Goal: Information Seeking & Learning: Learn about a topic

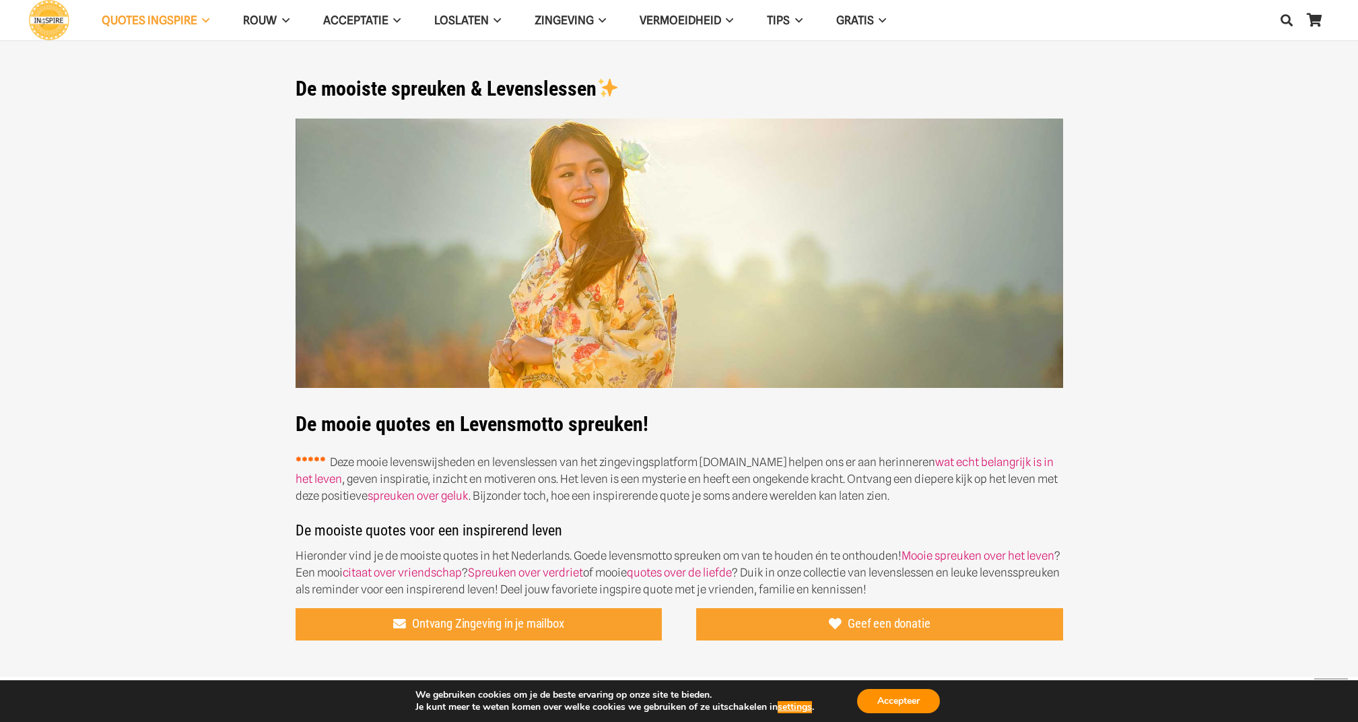
scroll to position [1113, 0]
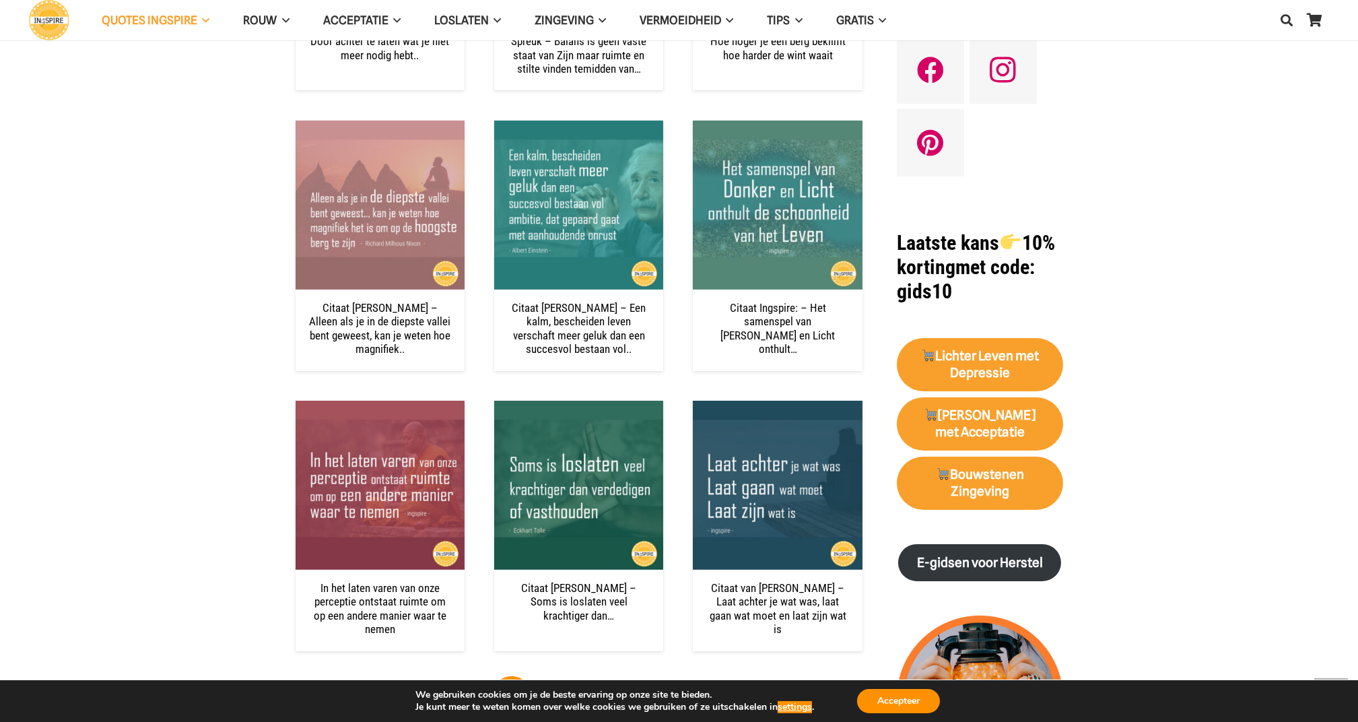
click at [50, 17] on img "Ingspire - het zingevingsplatform met de mooiste spreuken en gouden inzichten o…" at bounding box center [49, 20] width 40 height 40
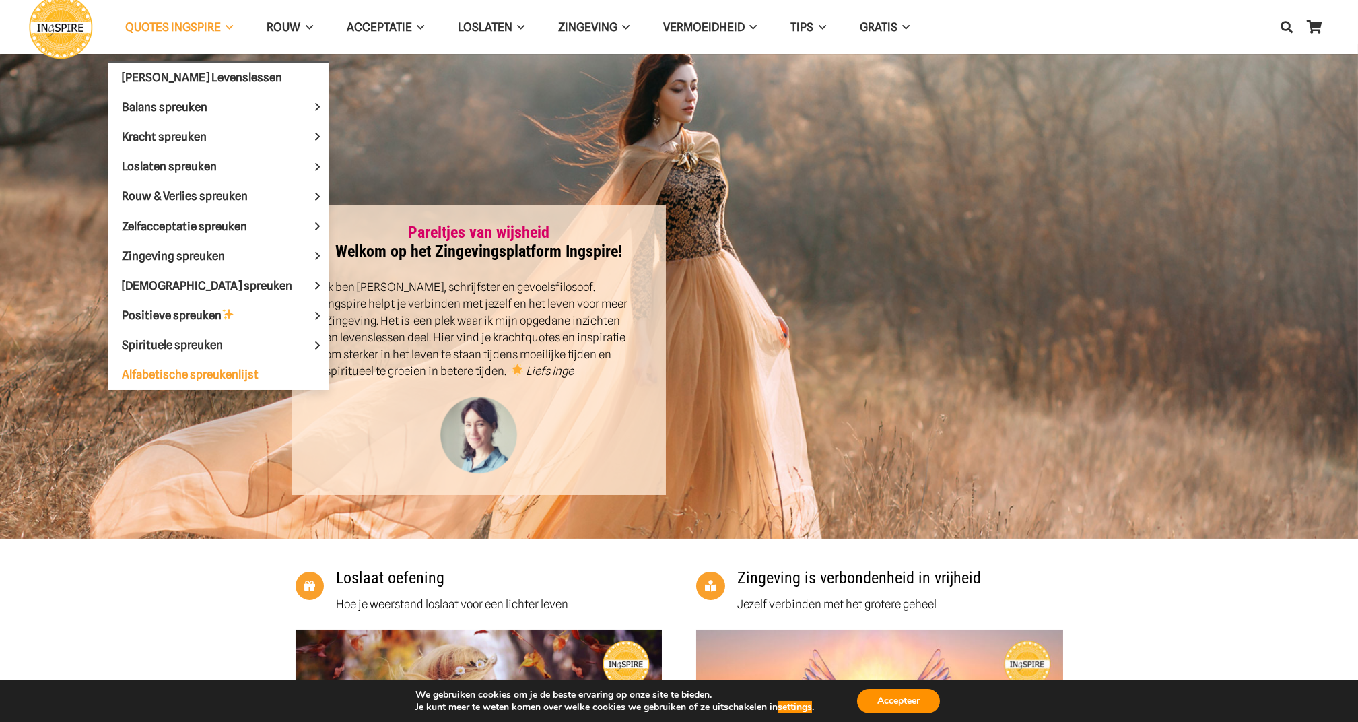
click at [212, 370] on span "Alfabetische spreukenlijst" at bounding box center [190, 374] width 137 height 13
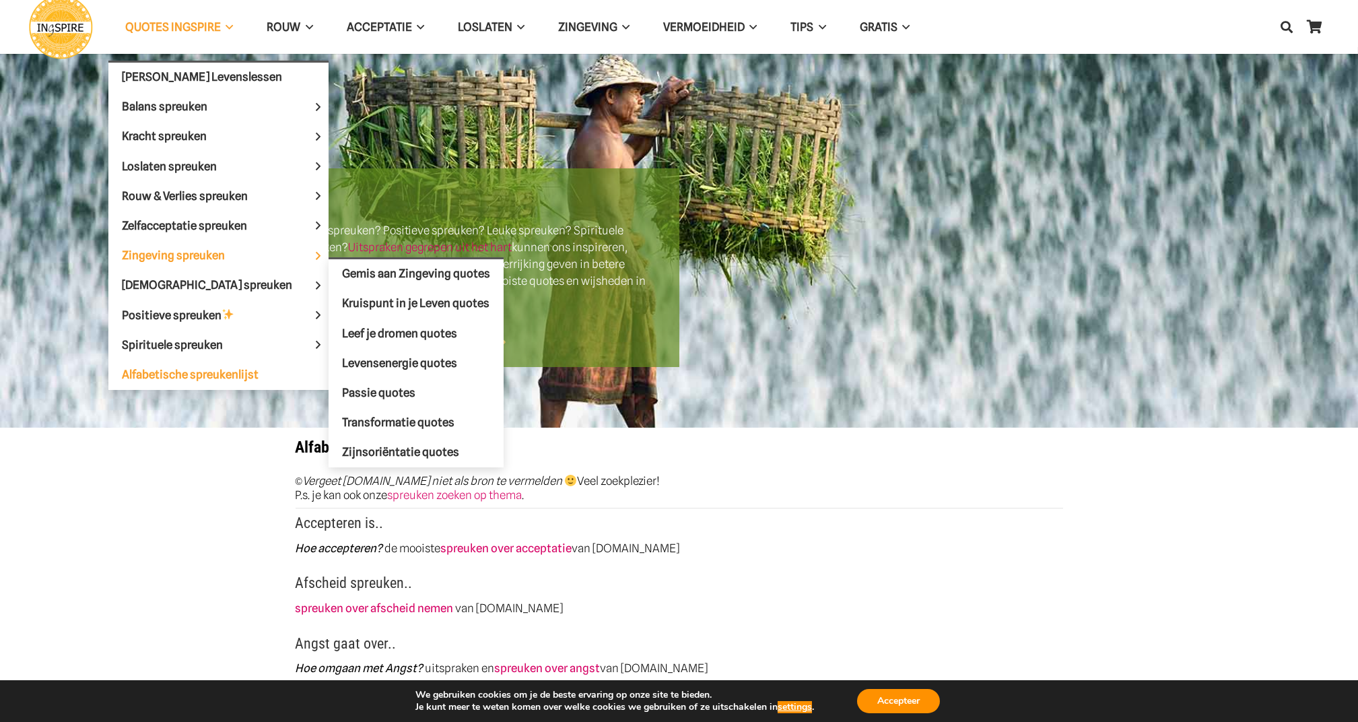
click at [158, 250] on span "Zingeving spreuken" at bounding box center [185, 254] width 126 height 13
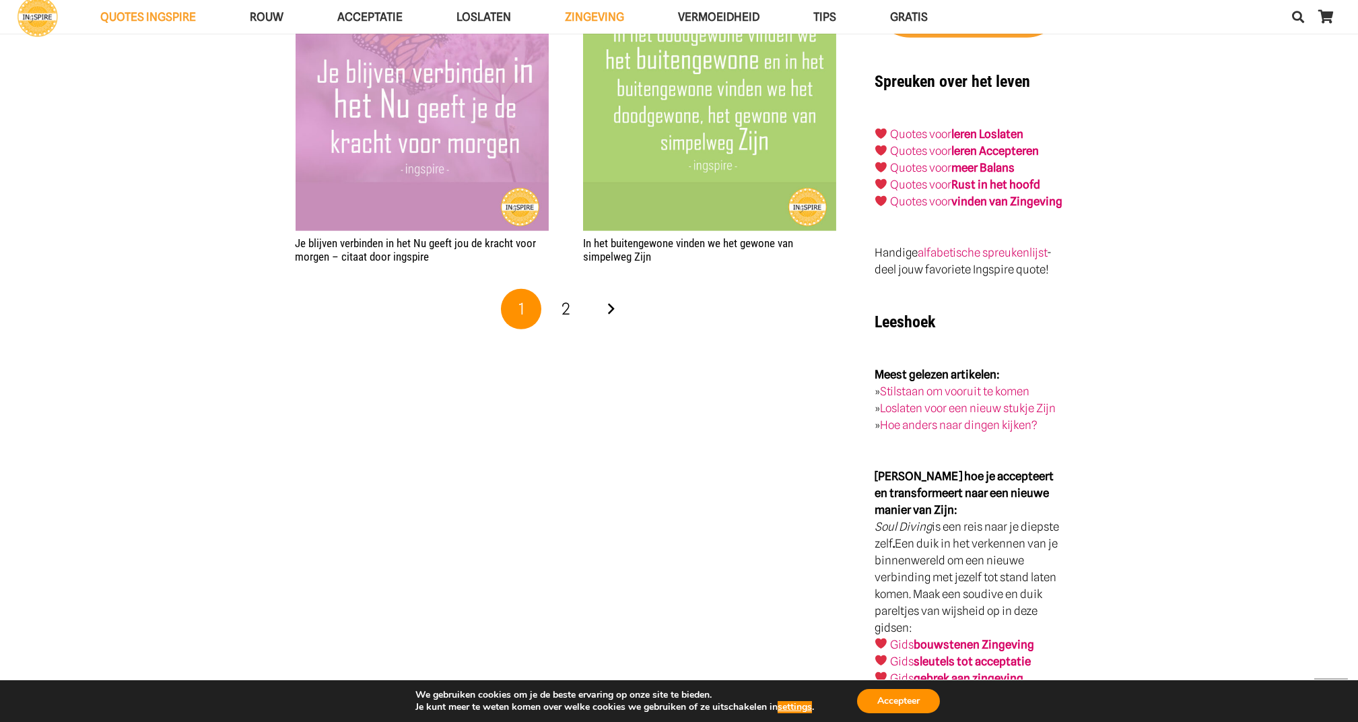
scroll to position [2693, 0]
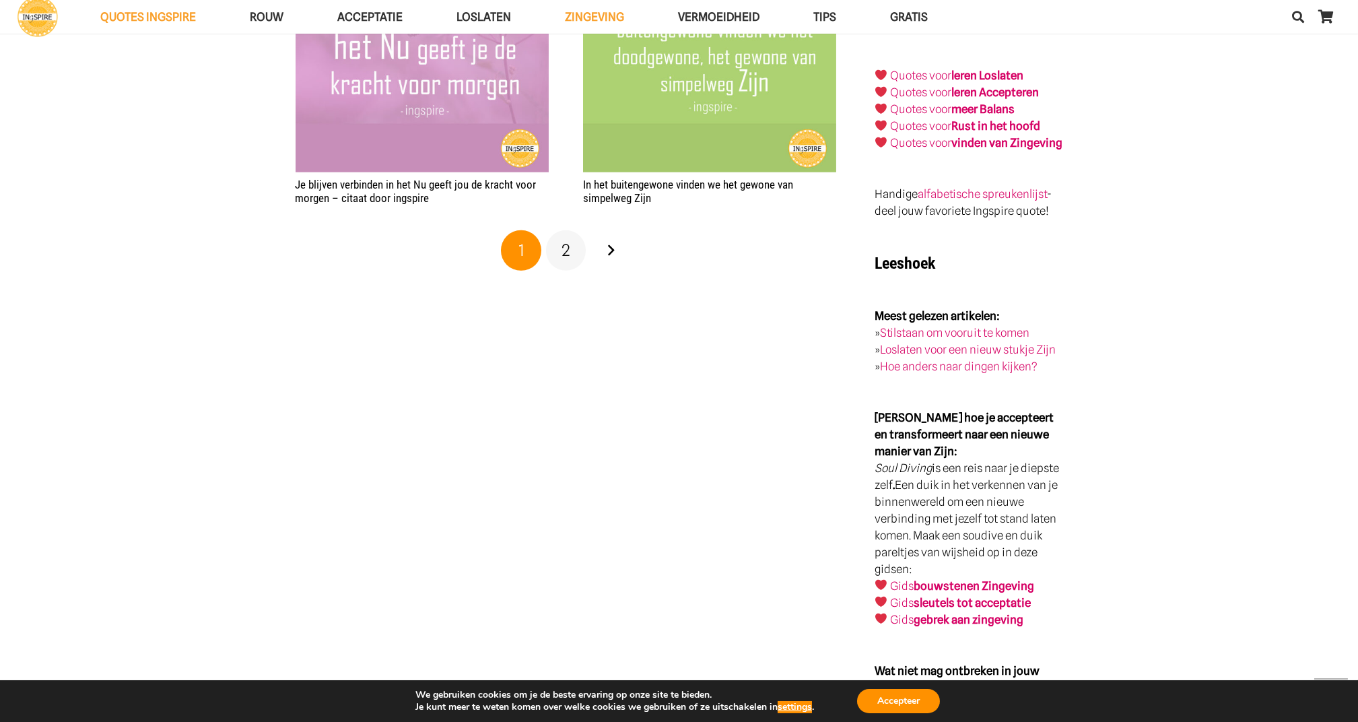
click at [568, 253] on span "2" at bounding box center [565, 250] width 9 height 20
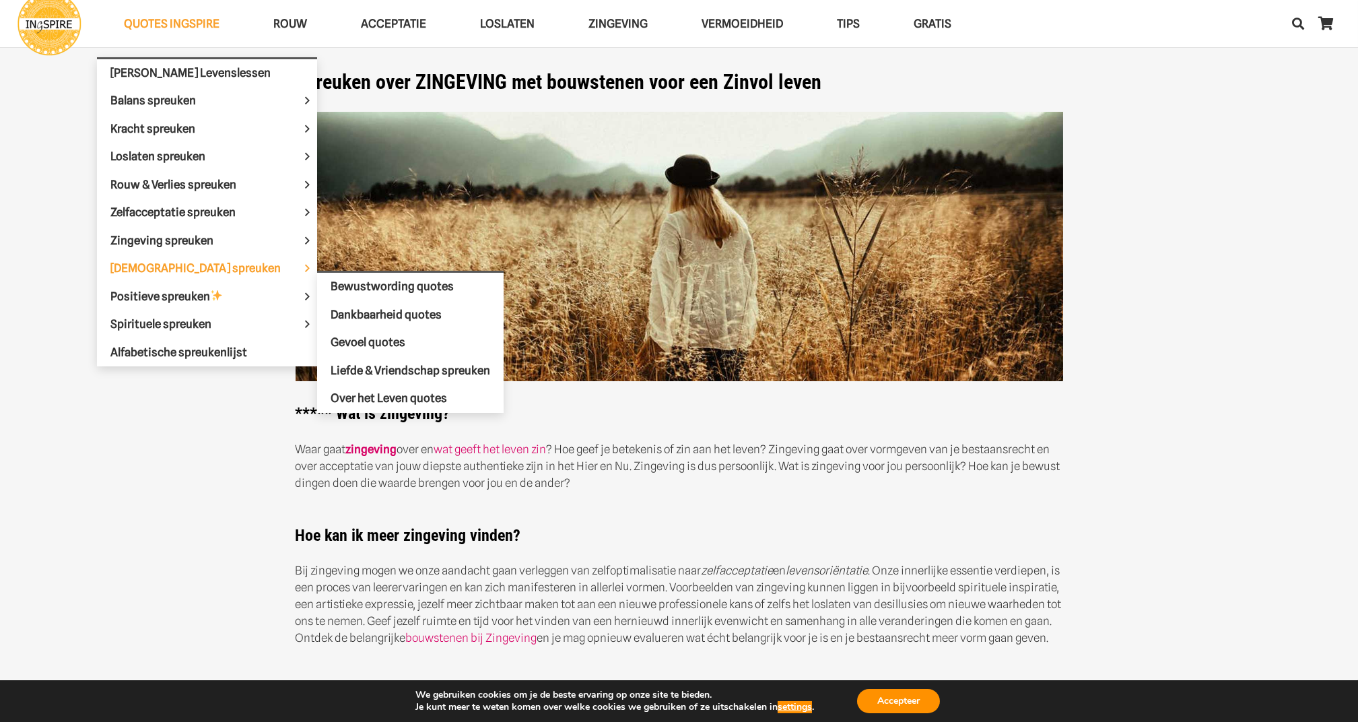
click at [164, 261] on span "[DEMOGRAPHIC_DATA] spreuken" at bounding box center [206, 267] width 193 height 13
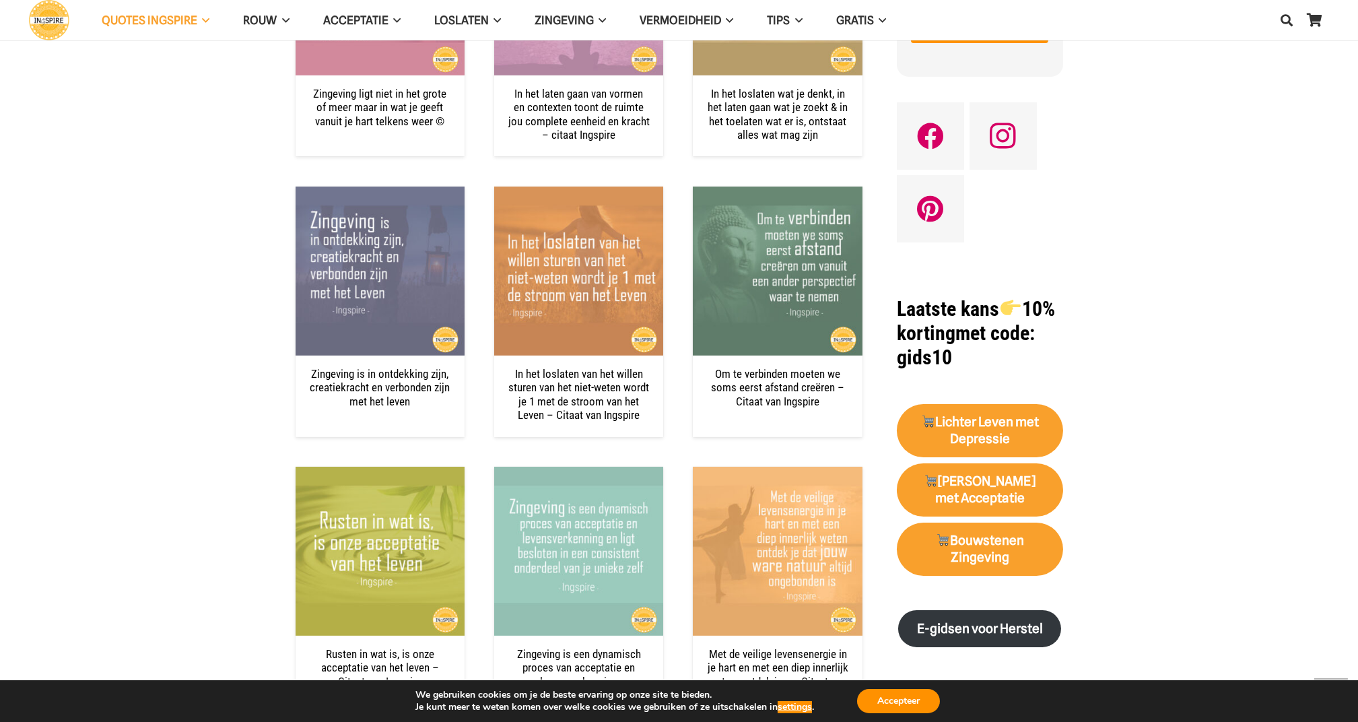
scroll to position [1167, 0]
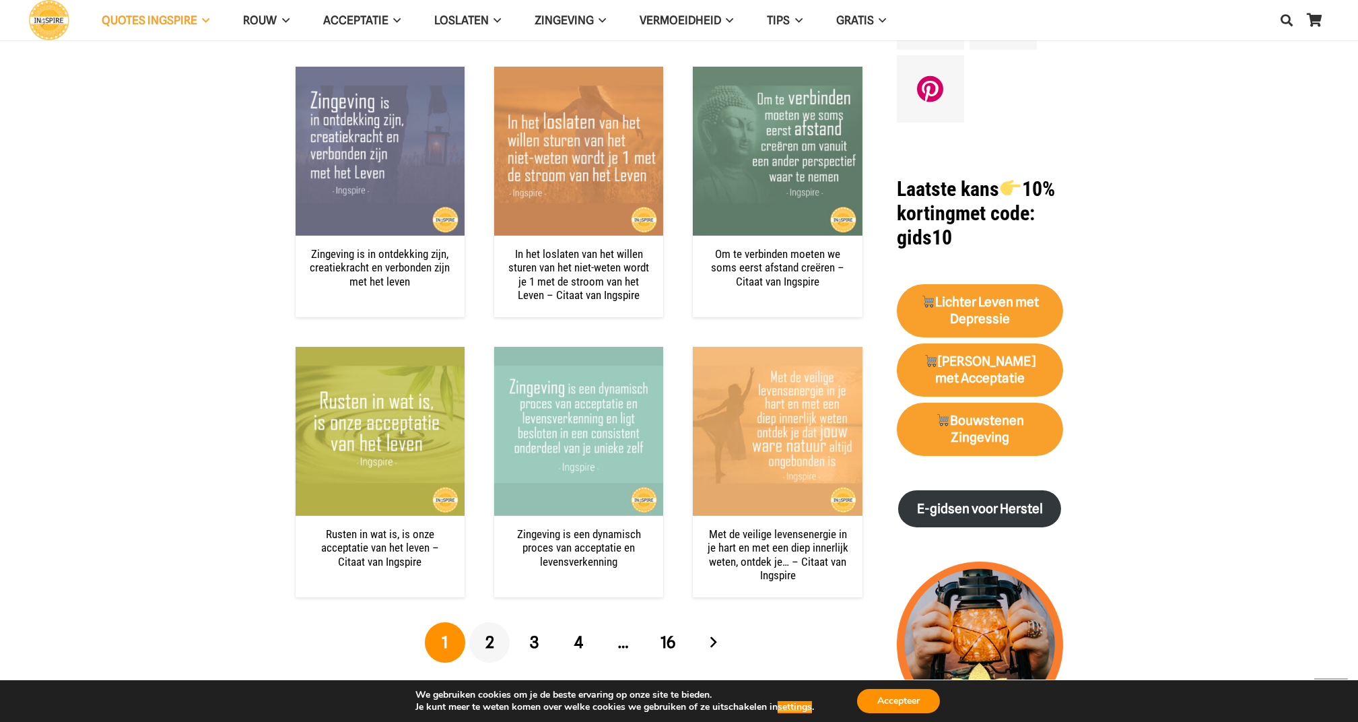
click at [493, 642] on span "2" at bounding box center [489, 642] width 9 height 20
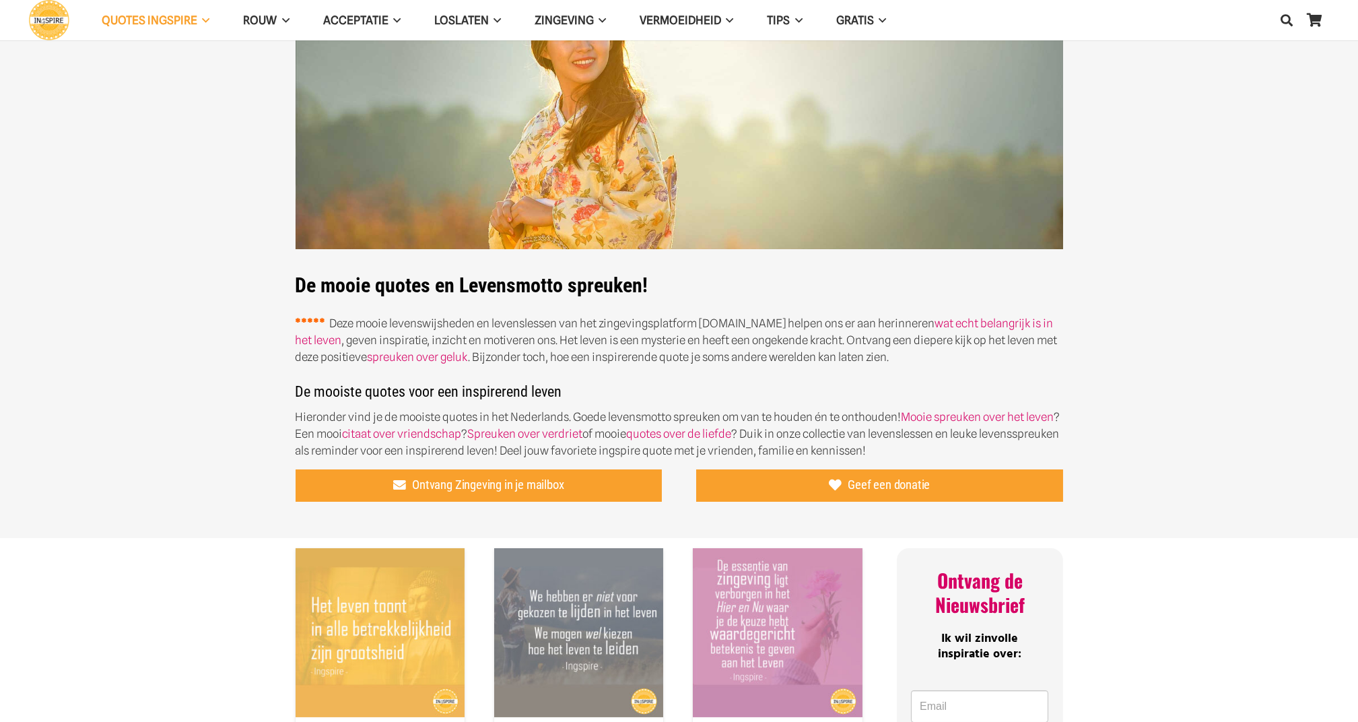
scroll to position [179, 0]
